Goal: Information Seeking & Learning: Learn about a topic

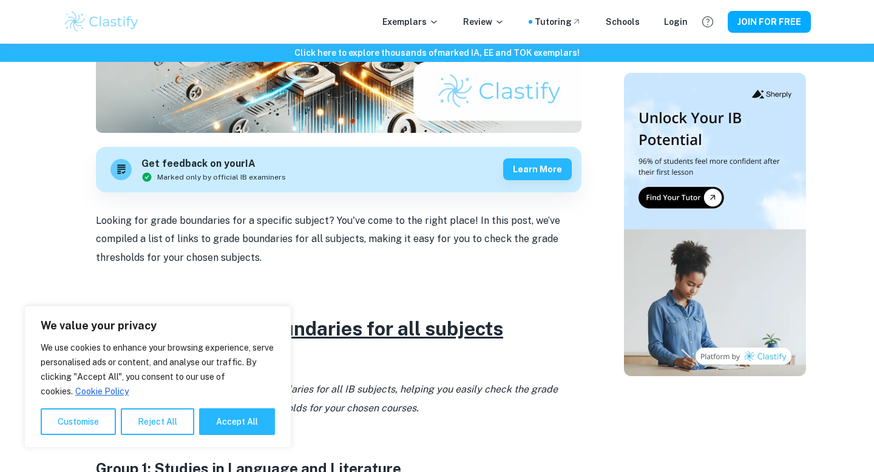
scroll to position [291, 0]
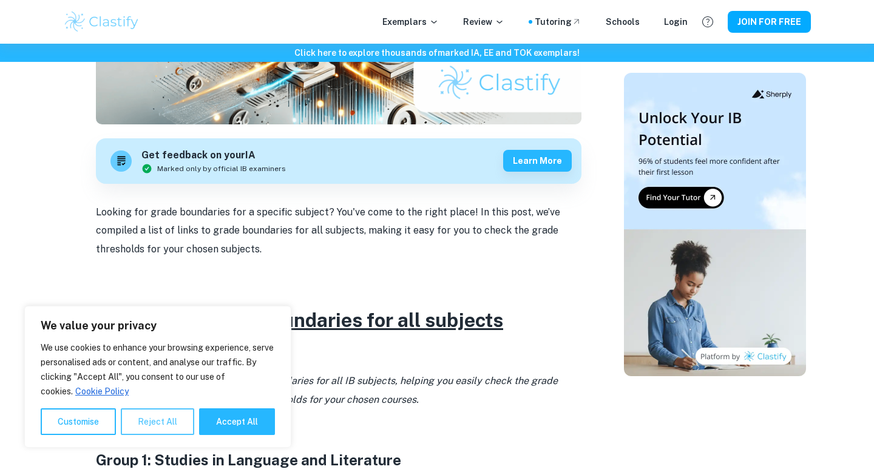
click at [169, 422] on button "Reject All" at bounding box center [157, 421] width 73 height 27
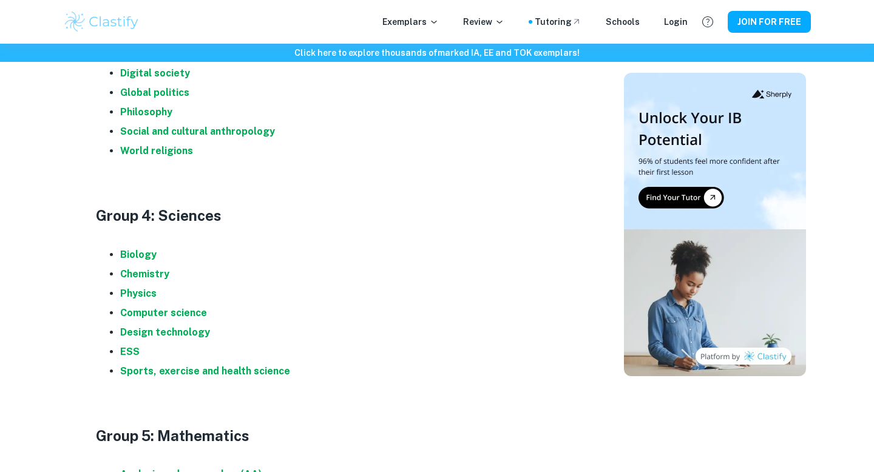
scroll to position [1104, 0]
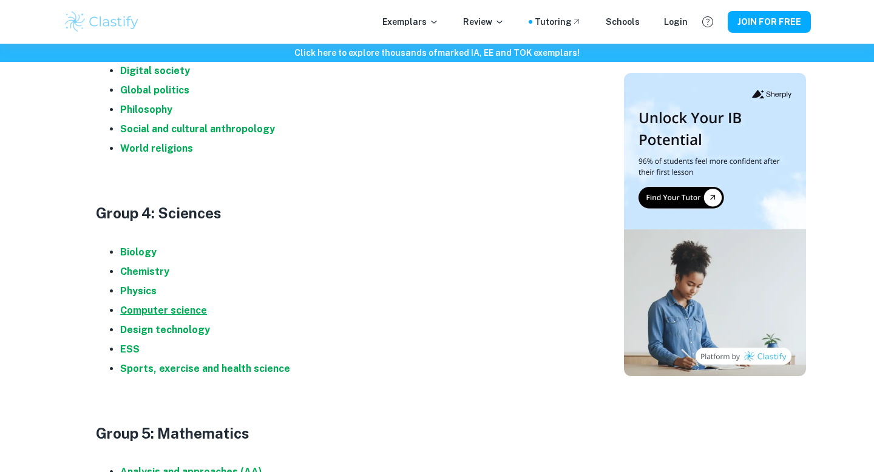
click at [169, 312] on strong "Computer science" at bounding box center [163, 311] width 87 height 12
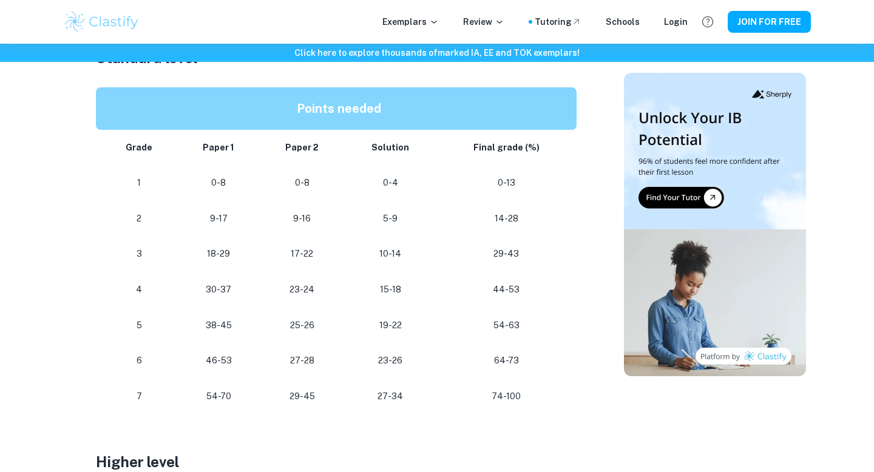
scroll to position [719, 0]
